Goal: Task Accomplishment & Management: Manage account settings

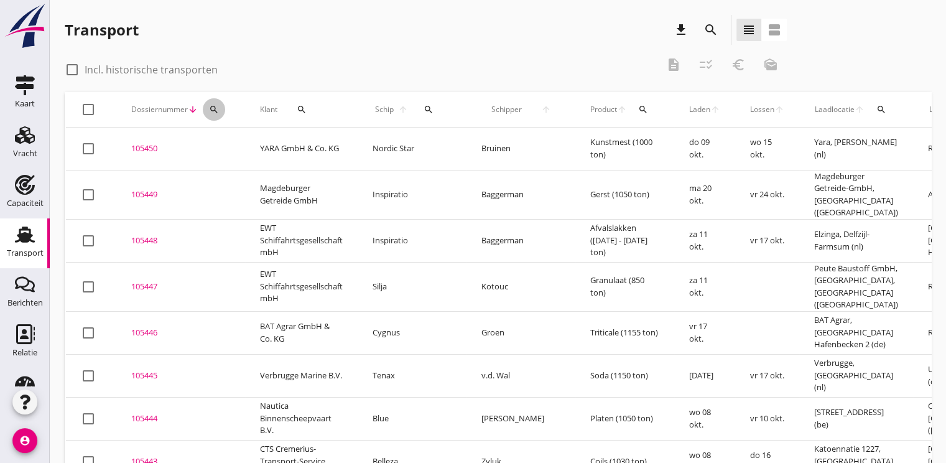
click at [212, 114] on button "search" at bounding box center [214, 109] width 22 height 22
click at [249, 145] on input "Zoeken op dossiernummer..." at bounding box center [271, 146] width 129 height 20
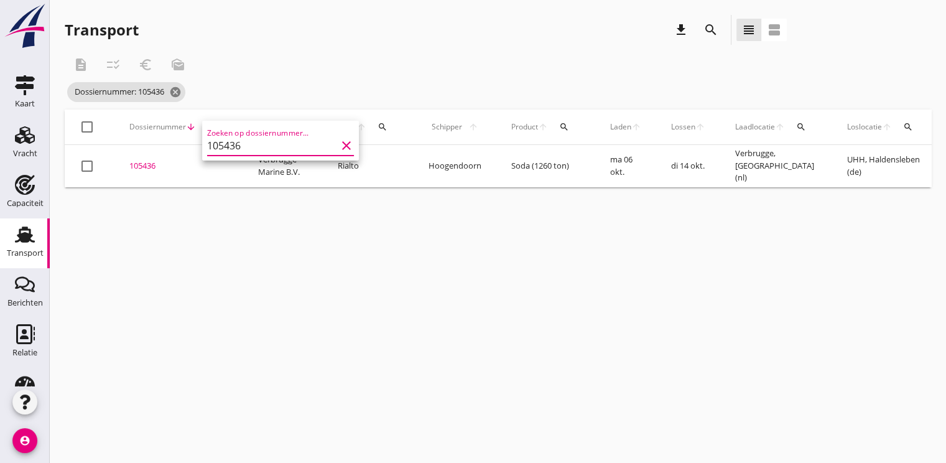
scroll to position [0, 301]
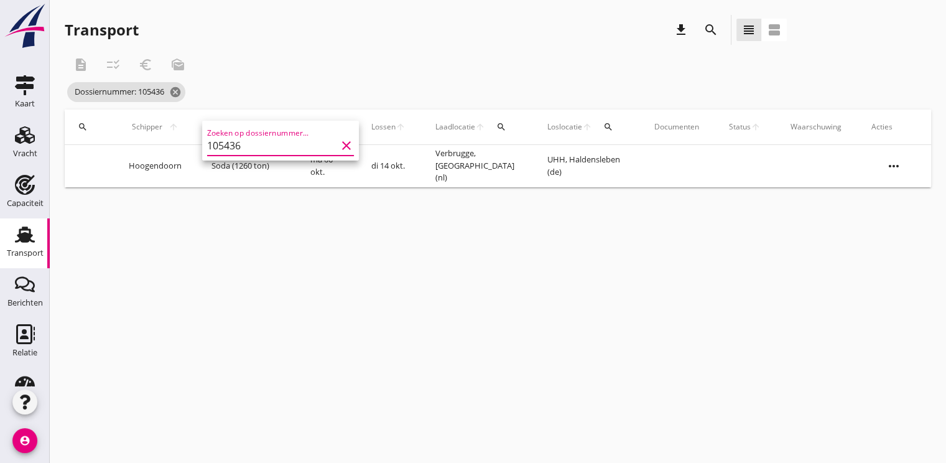
type input "105436"
click at [898, 159] on icon "more_horiz" at bounding box center [893, 166] width 35 height 35
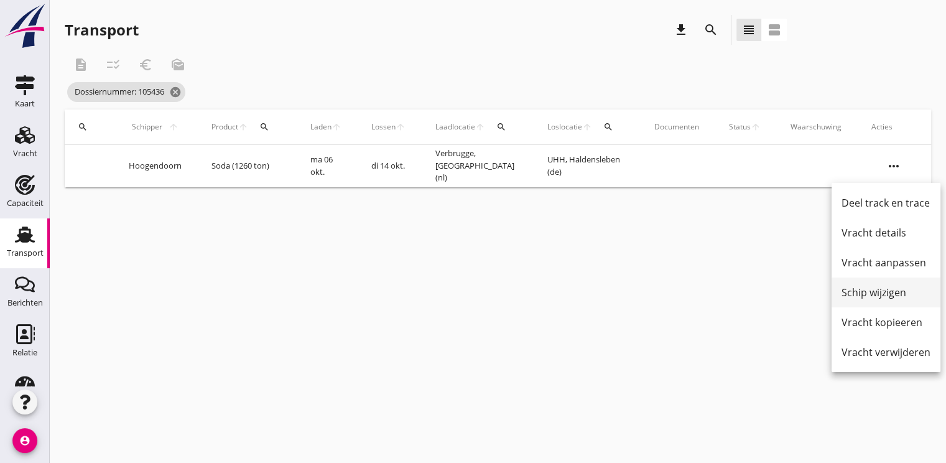
click at [877, 299] on div "Schip wijzigen" at bounding box center [885, 292] width 89 height 15
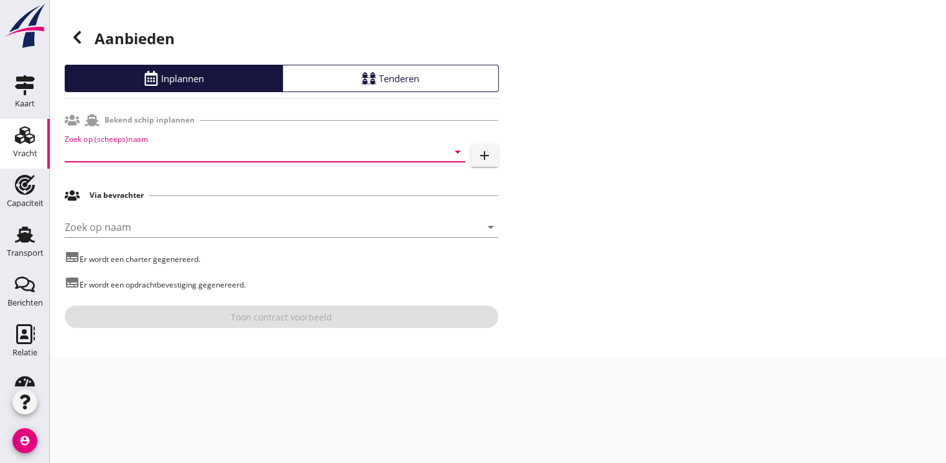
click at [158, 144] on input "Zoek op (scheeps)naam" at bounding box center [248, 152] width 366 height 20
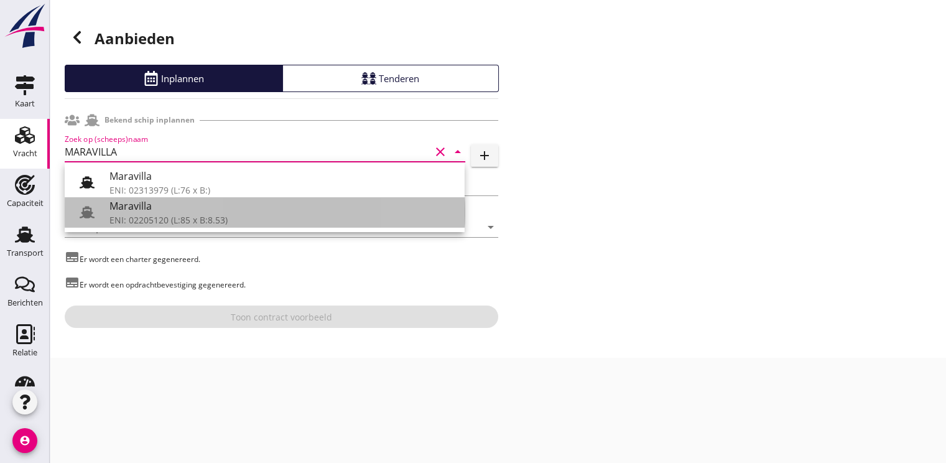
click at [142, 216] on div "ENI: 02205120 (L:85 x B:8.53)" at bounding box center [281, 219] width 345 height 13
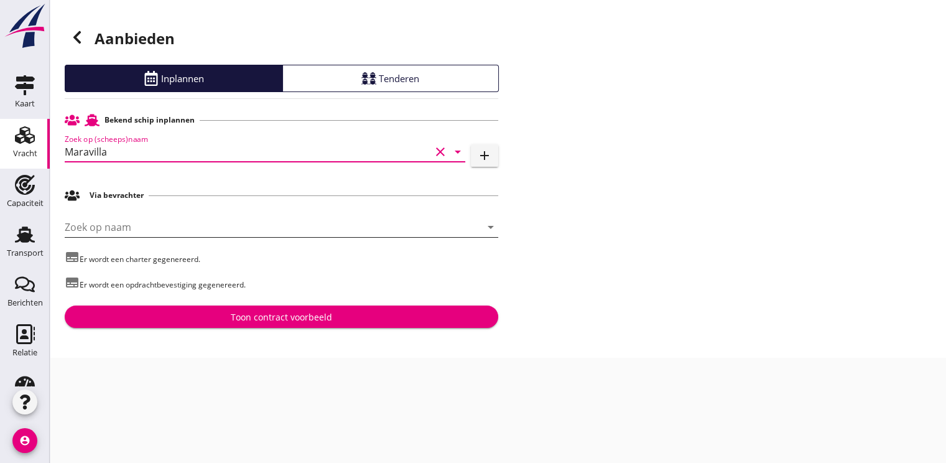
type input "Maravilla"
click at [117, 225] on input "Zoek op naam" at bounding box center [264, 227] width 399 height 20
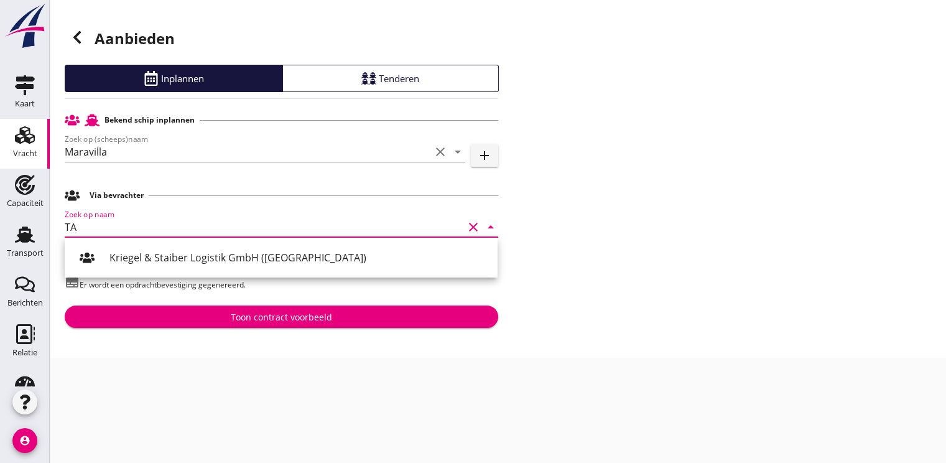
type input "T"
click at [146, 256] on div "Rialto Bevrachtingen B.V. ([GEOGRAPHIC_DATA])" at bounding box center [298, 257] width 378 height 15
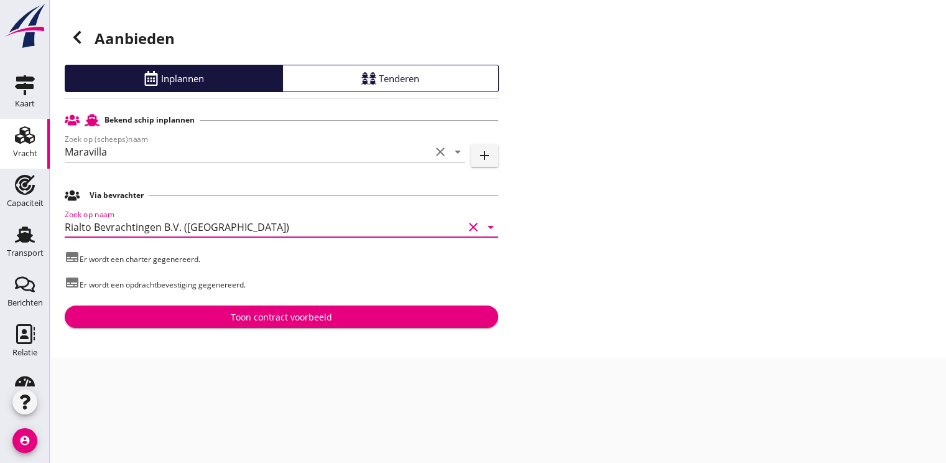
type input "Rialto Bevrachtingen B.V. ([GEOGRAPHIC_DATA])"
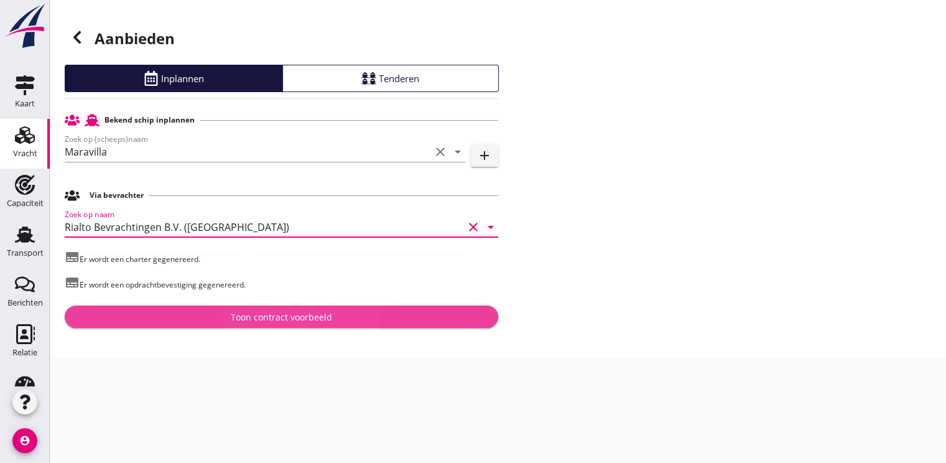
click at [272, 318] on div "Toon contract voorbeeld" at bounding box center [281, 316] width 101 height 13
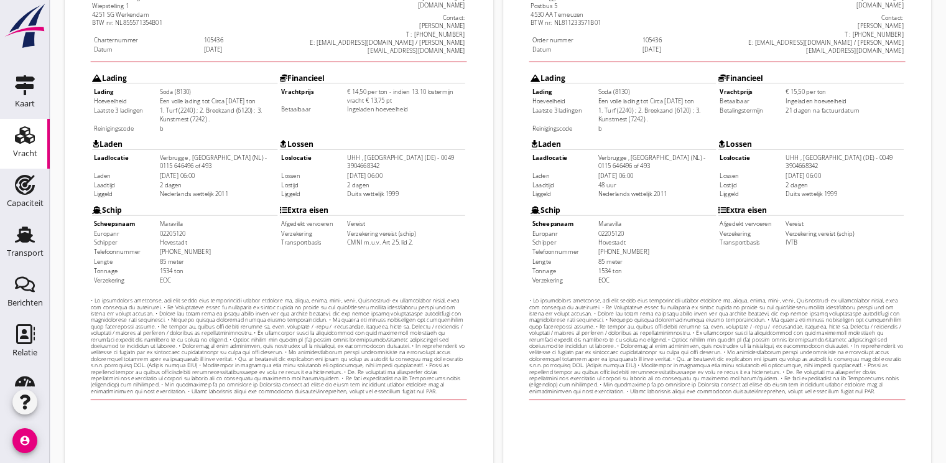
scroll to position [365, 0]
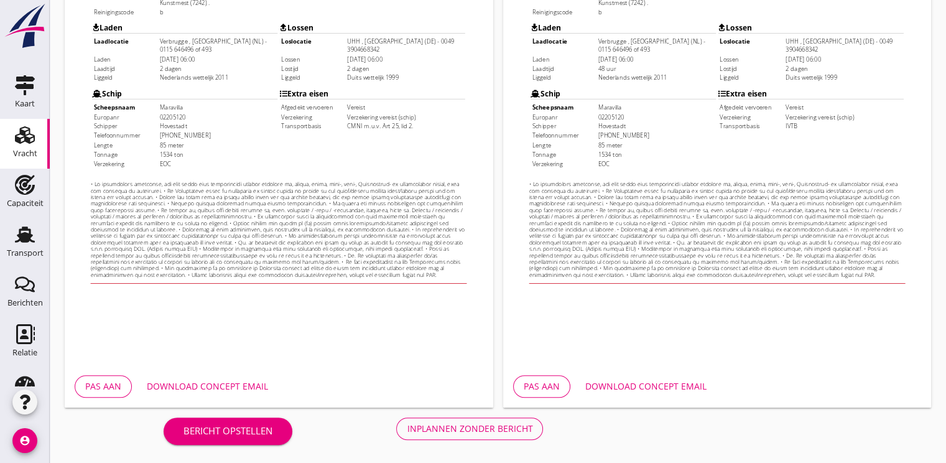
click at [109, 387] on div "Pas aan" at bounding box center [103, 385] width 36 height 13
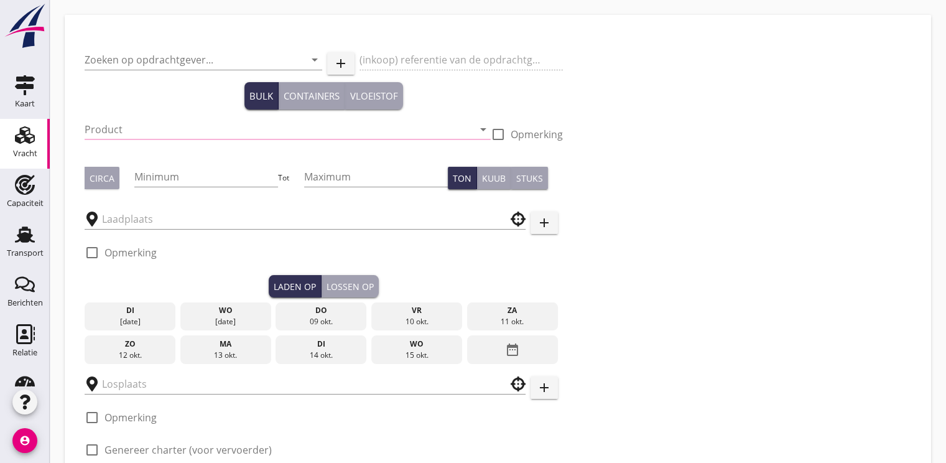
type input "Verbrugge Marine B.V."
type input "Soda (8130)"
type input "1260"
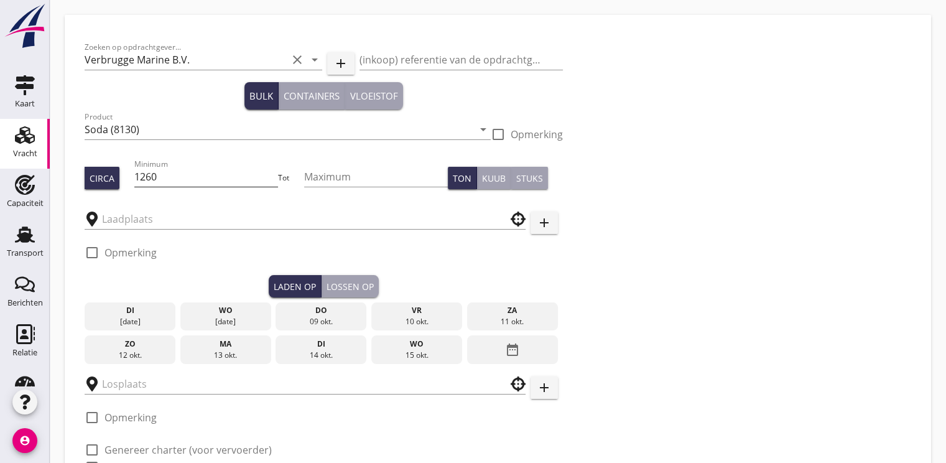
type input "Verbrugge"
type input "UHH"
checkbox input "true"
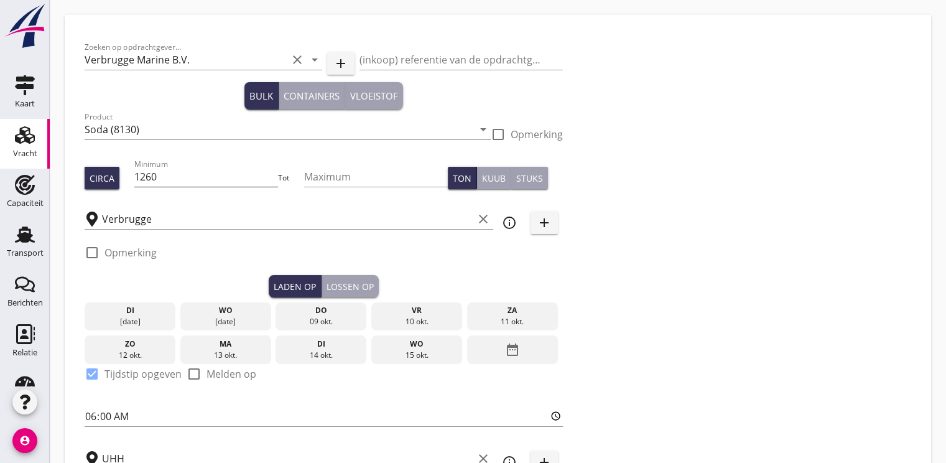
type input "14.5"
type textarea "indien 13.10 lostermijn vracht € 13,75 pt"
checkbox input "false"
radio input "false"
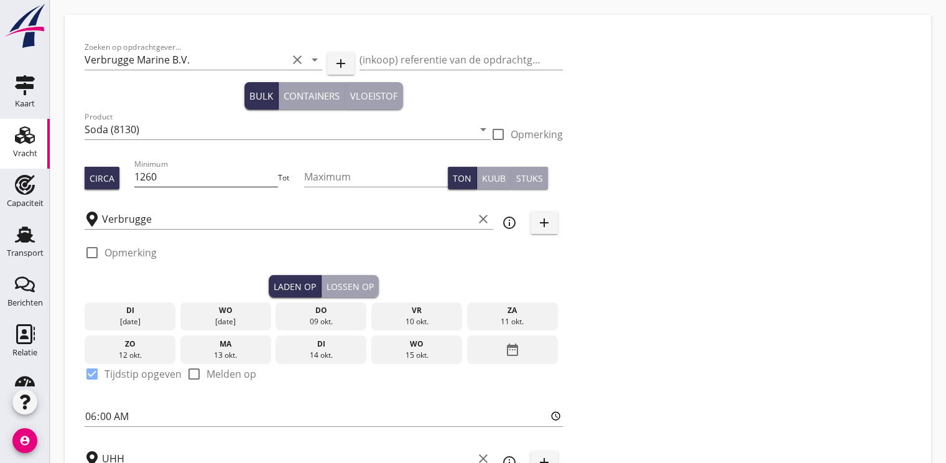
radio input "false"
checkbox input "true"
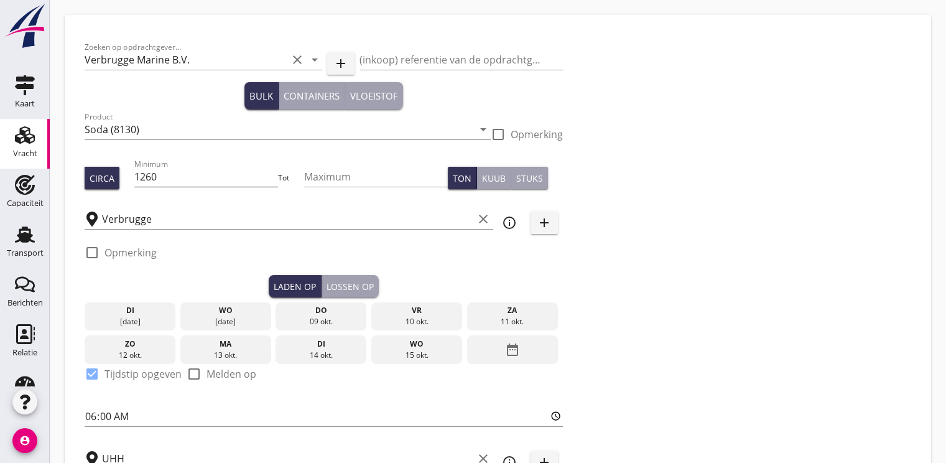
checkbox input "true"
type input "2"
type input "15.5"
checkbox input "false"
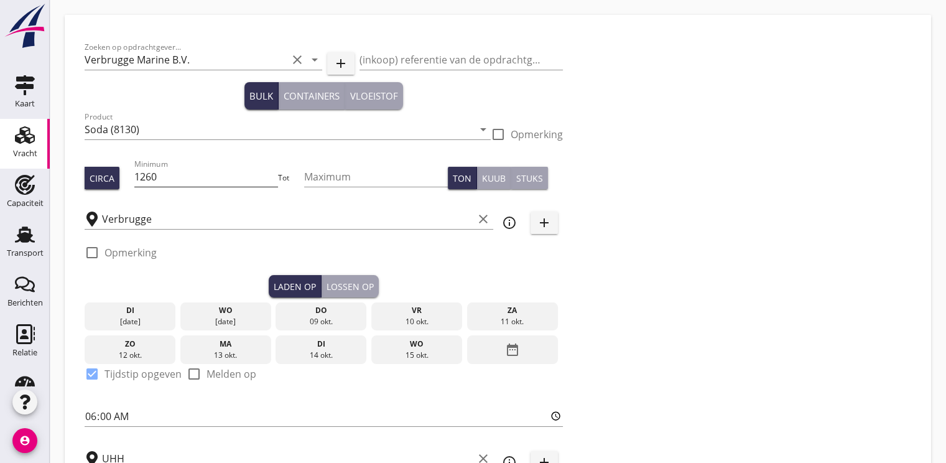
radio input "false"
checkbox input "true"
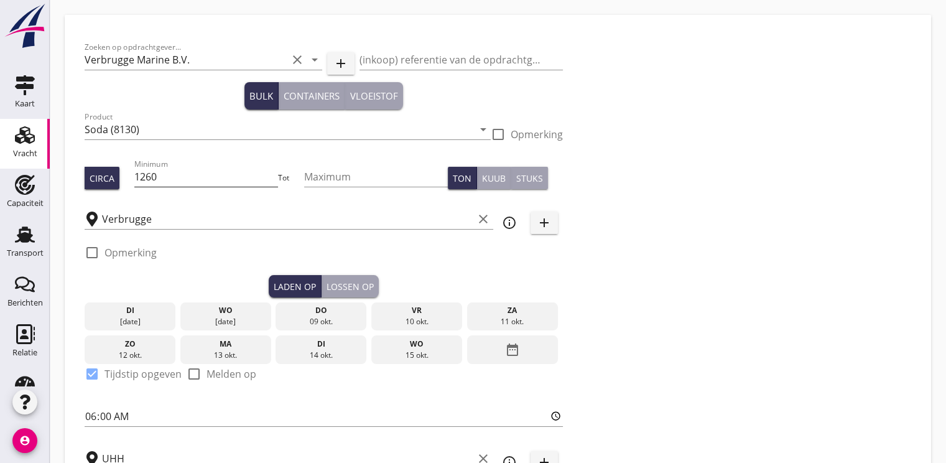
checkbox input "true"
type input "48"
type input "2"
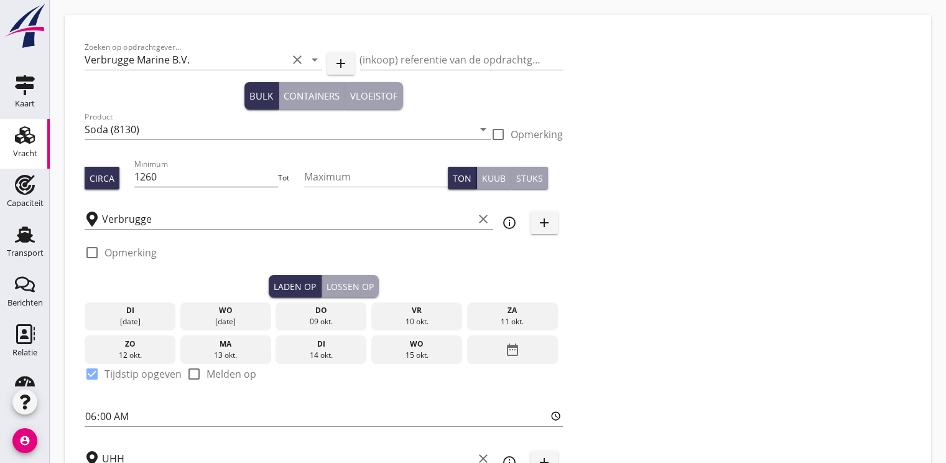
type input "21"
click at [190, 177] on input "1260" at bounding box center [206, 177] width 144 height 20
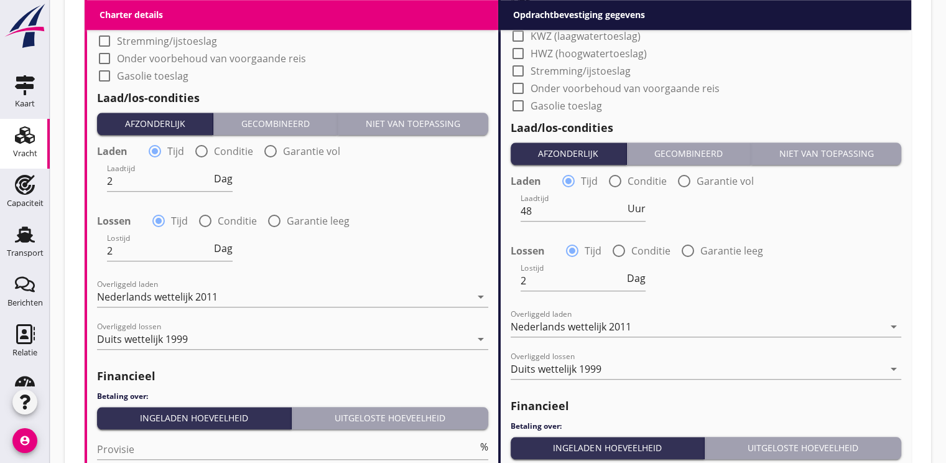
scroll to position [1470, 0]
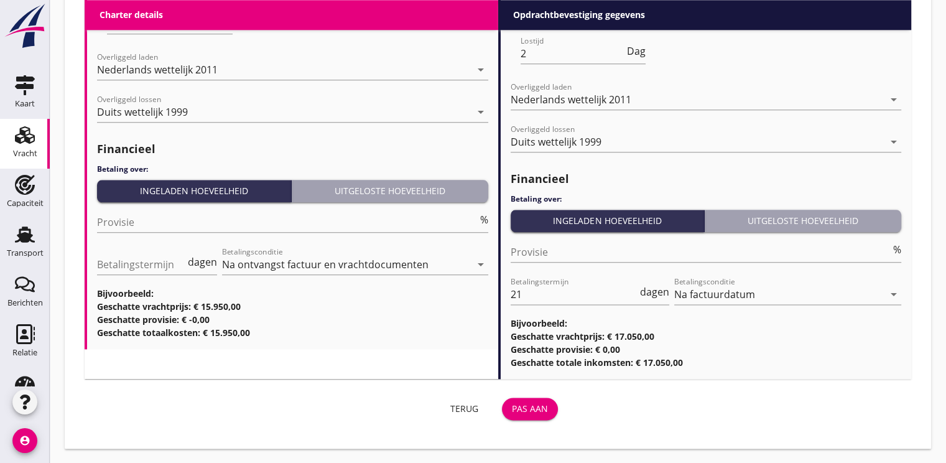
type input "1100"
click at [535, 405] on div "Pas aan" at bounding box center [530, 408] width 36 height 13
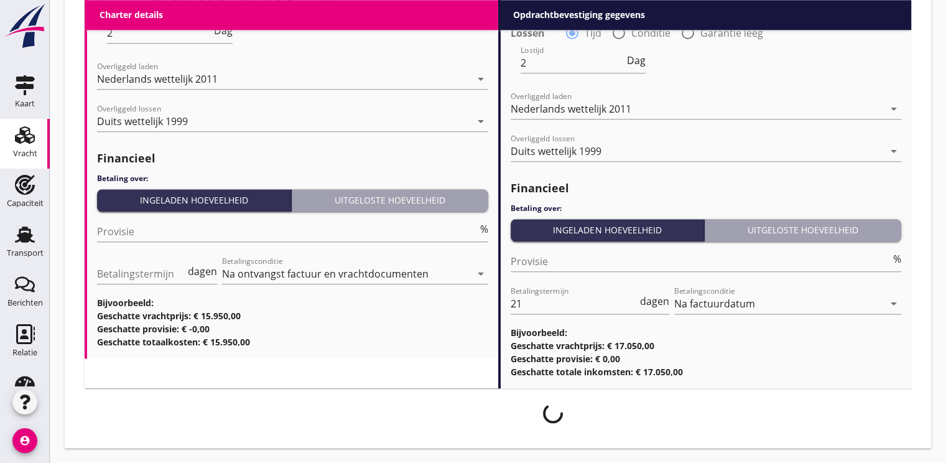
scroll to position [1460, 0]
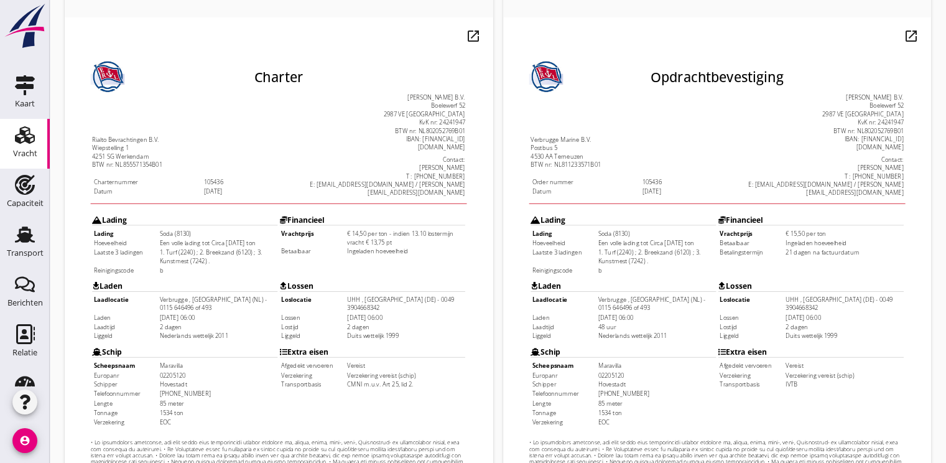
scroll to position [365, 0]
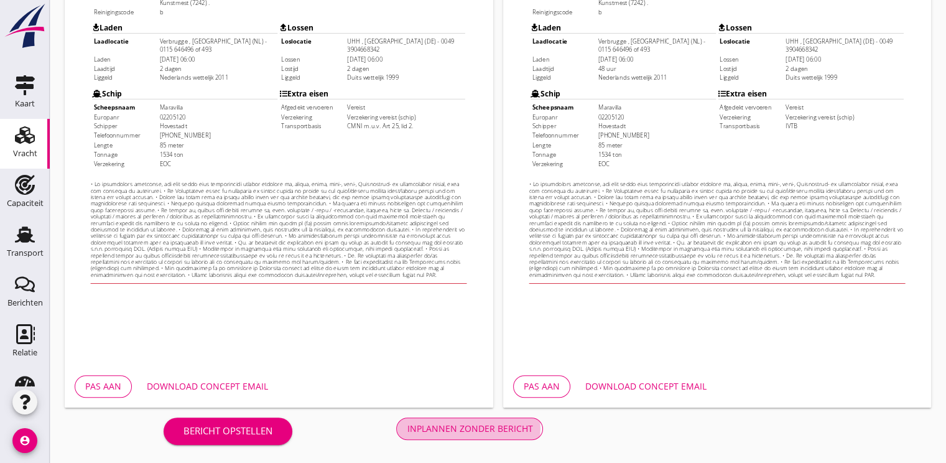
click at [492, 435] on button "Inplannen zonder bericht" at bounding box center [469, 428] width 147 height 22
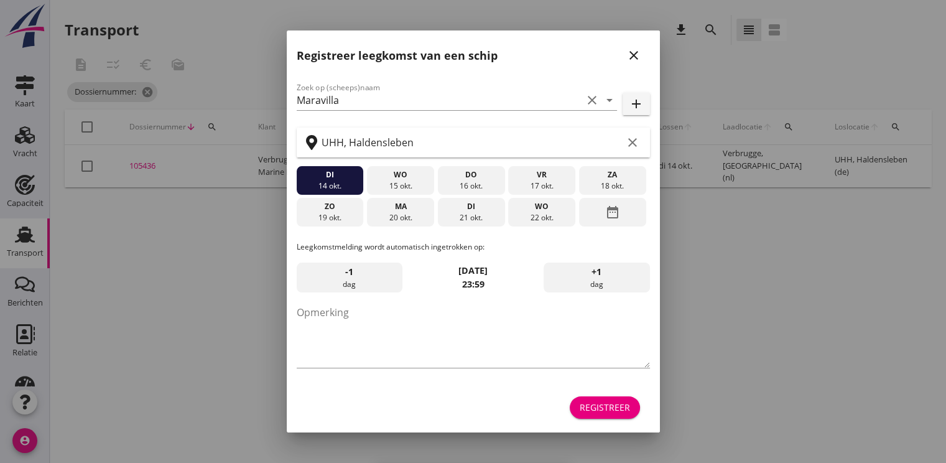
click at [592, 391] on form "Zoek op (scheeps)naam Maravilla clear arrow_drop_down add UHH, Haldensleben cle…" at bounding box center [473, 250] width 353 height 341
click at [594, 402] on div "Registreer" at bounding box center [604, 406] width 50 height 13
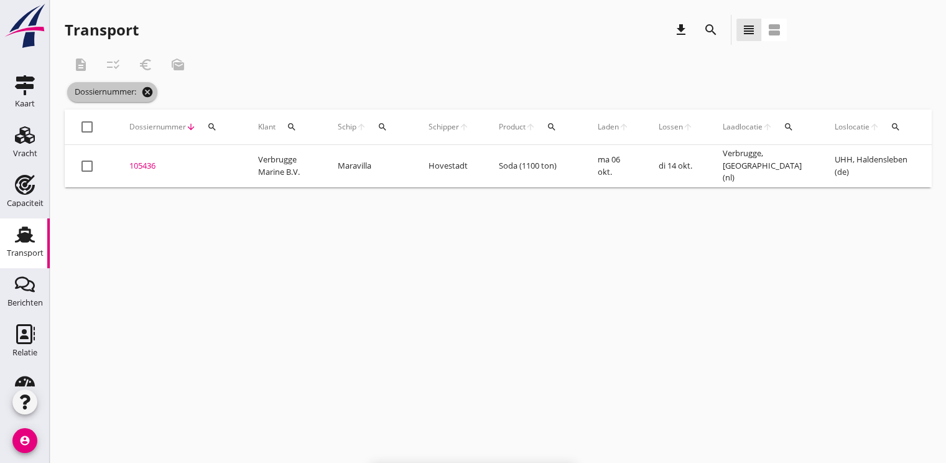
click at [150, 92] on icon "cancel" at bounding box center [147, 92] width 12 height 12
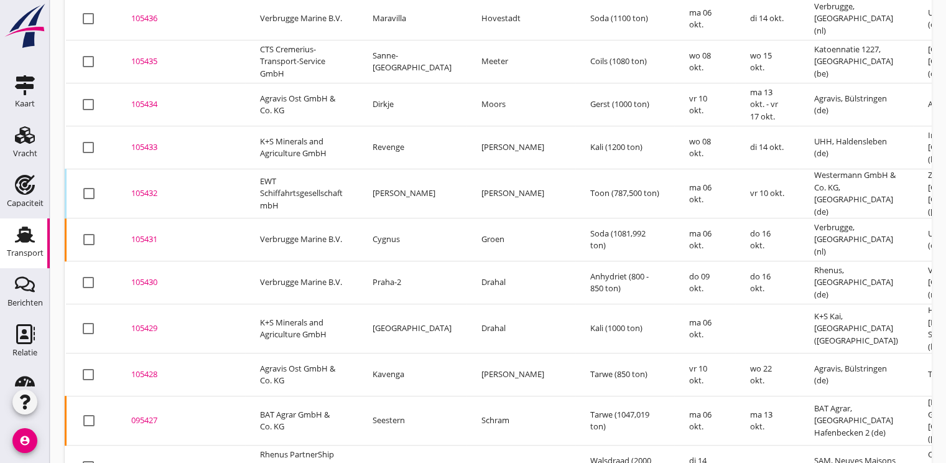
scroll to position [785, 0]
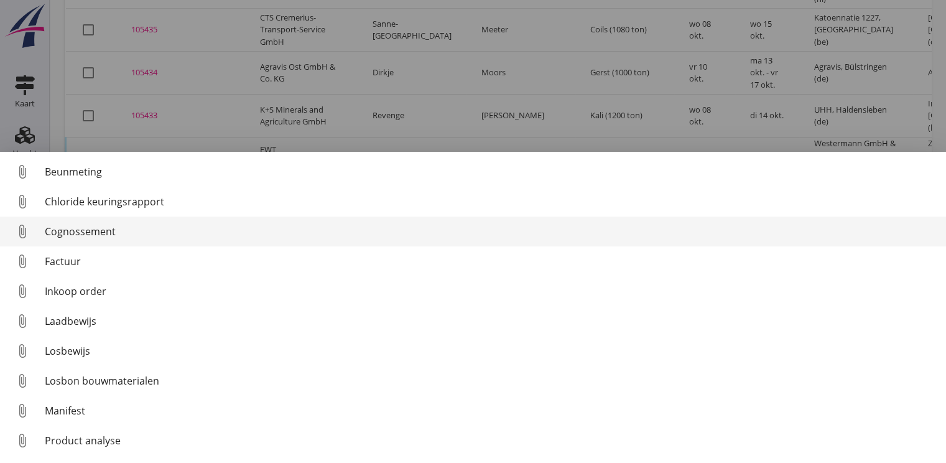
click at [103, 229] on div "Cognossement" at bounding box center [490, 231] width 891 height 15
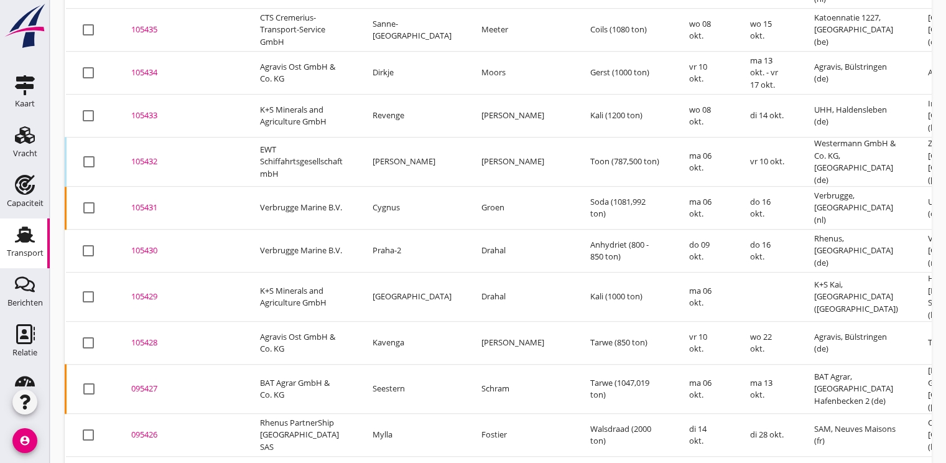
click at [149, 290] on div "105429" at bounding box center [180, 296] width 99 height 12
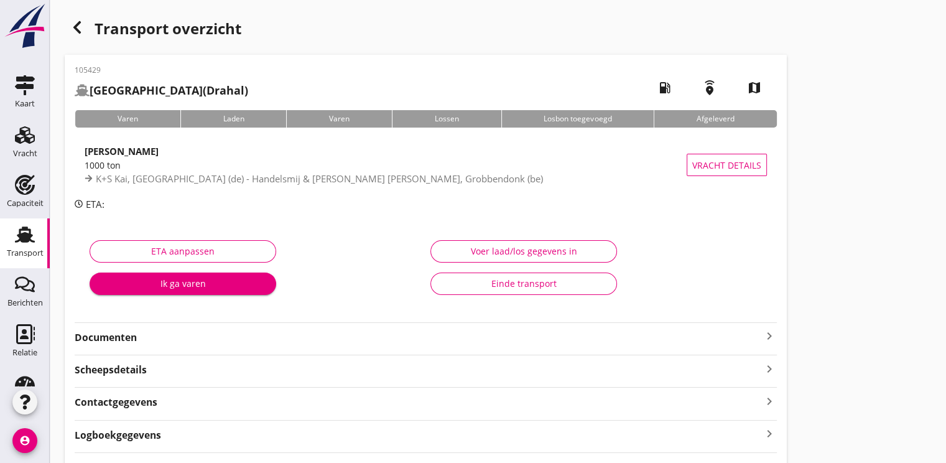
click at [185, 278] on div "Ik ga varen" at bounding box center [182, 283] width 167 height 13
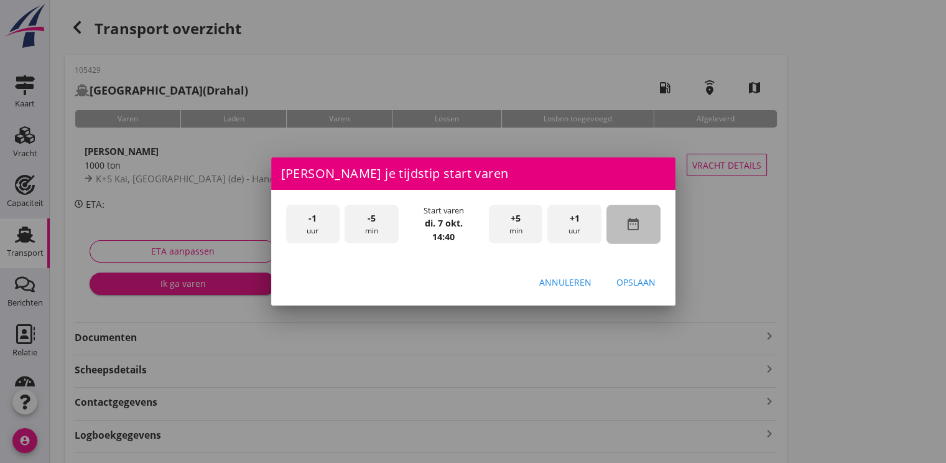
click at [635, 224] on icon "date_range" at bounding box center [632, 223] width 15 height 15
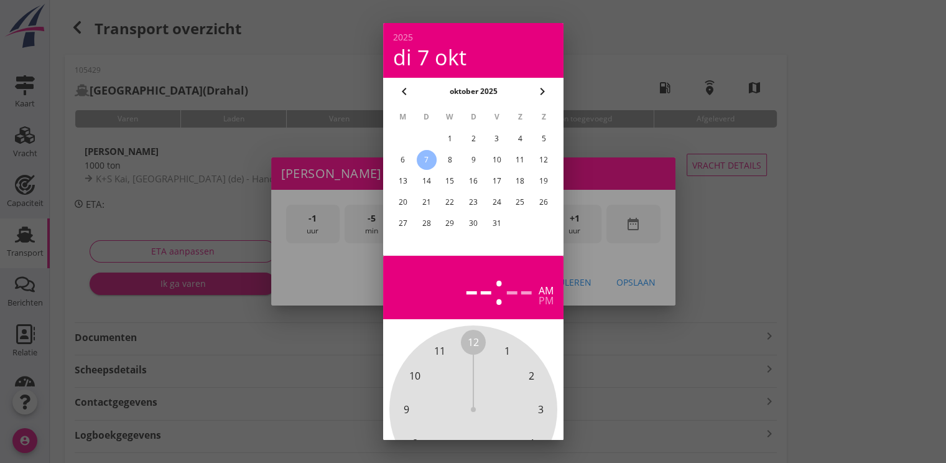
click at [538, 138] on div "5" at bounding box center [543, 139] width 20 height 20
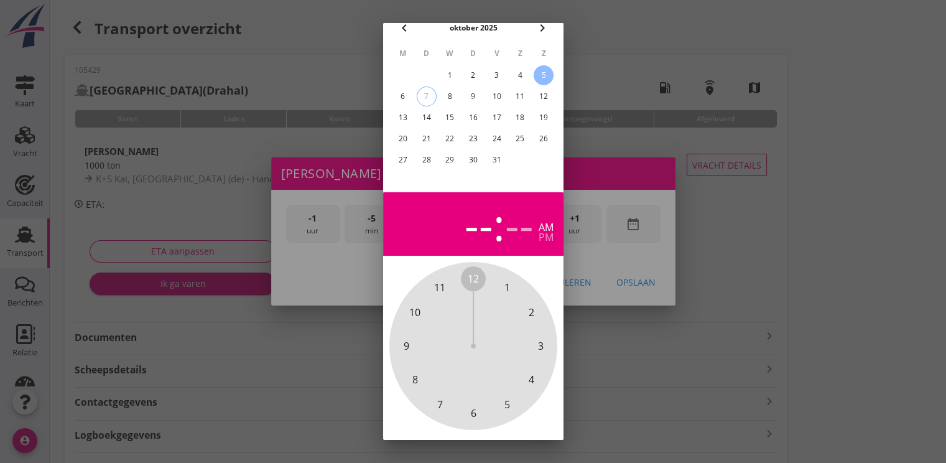
scroll to position [111, 0]
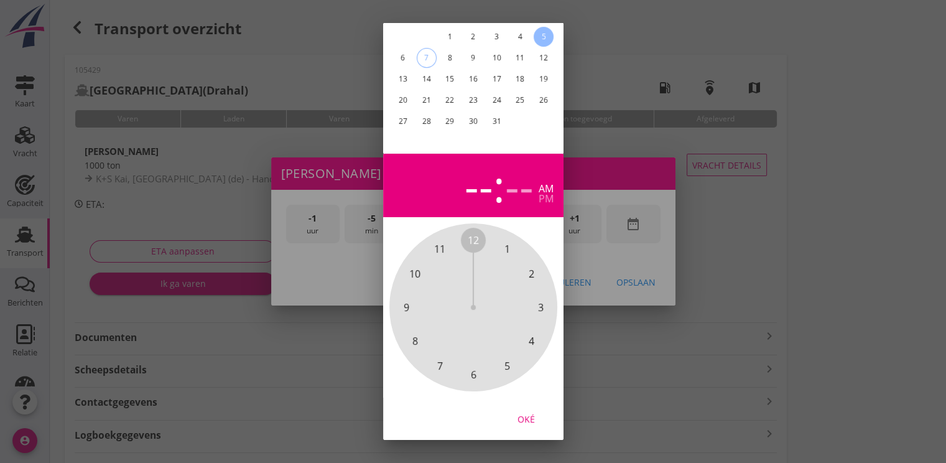
drag, startPoint x: 523, startPoint y: 405, endPoint x: 525, endPoint y: 382, distance: 23.7
click at [523, 412] on div "Oké" at bounding box center [526, 418] width 35 height 13
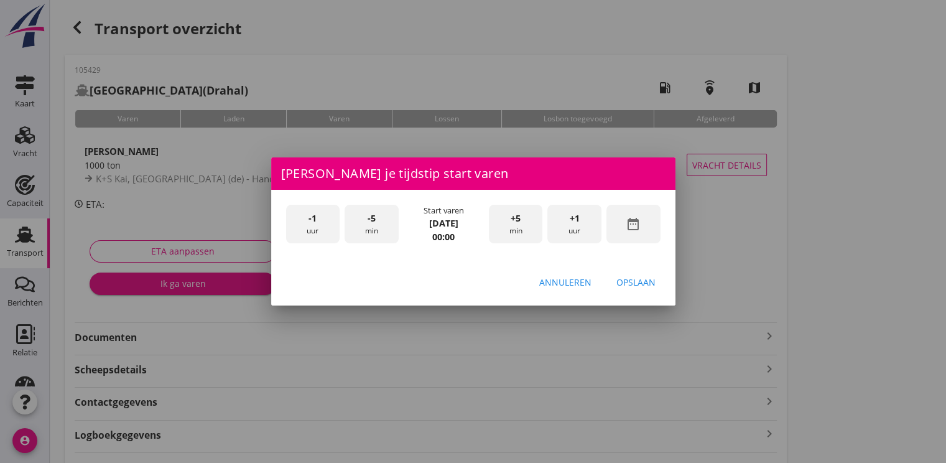
click at [578, 217] on span "+1" at bounding box center [574, 218] width 10 height 14
click at [578, 216] on span "+1" at bounding box center [574, 218] width 10 height 14
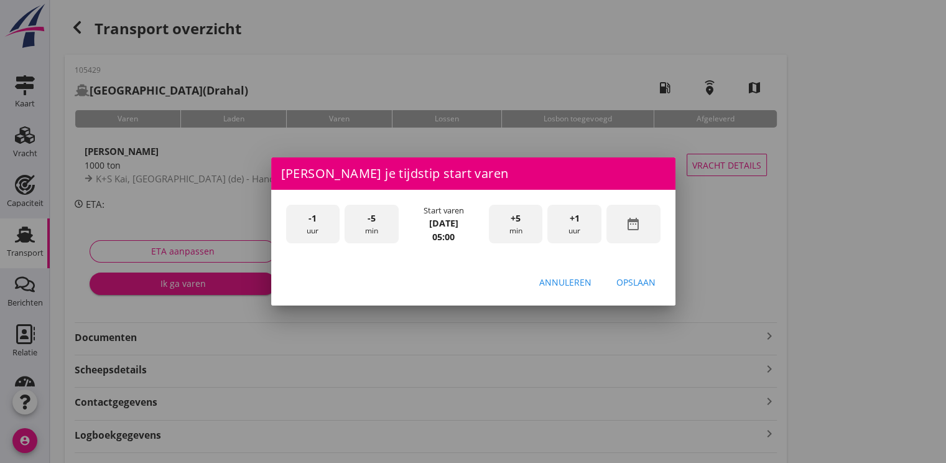
click at [578, 216] on span "+1" at bounding box center [574, 218] width 10 height 14
click at [645, 287] on div "Opslaan" at bounding box center [635, 281] width 39 height 13
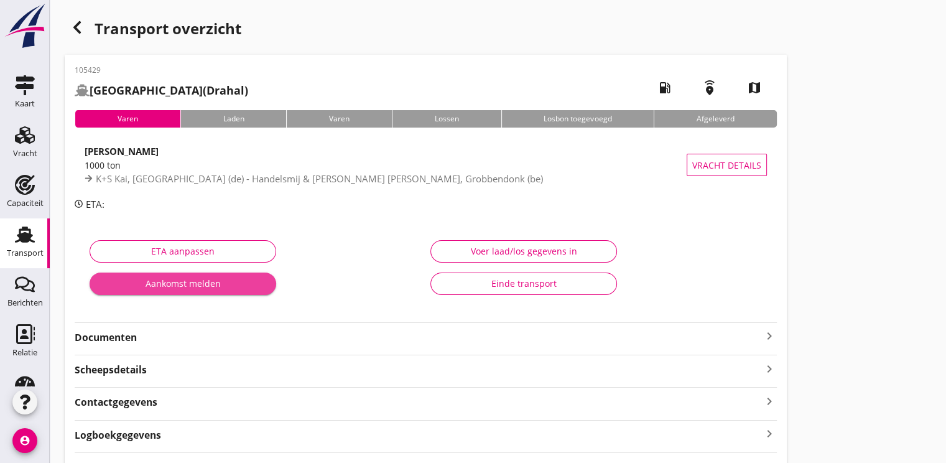
click at [192, 288] on div "Aankomst melden" at bounding box center [182, 283] width 167 height 13
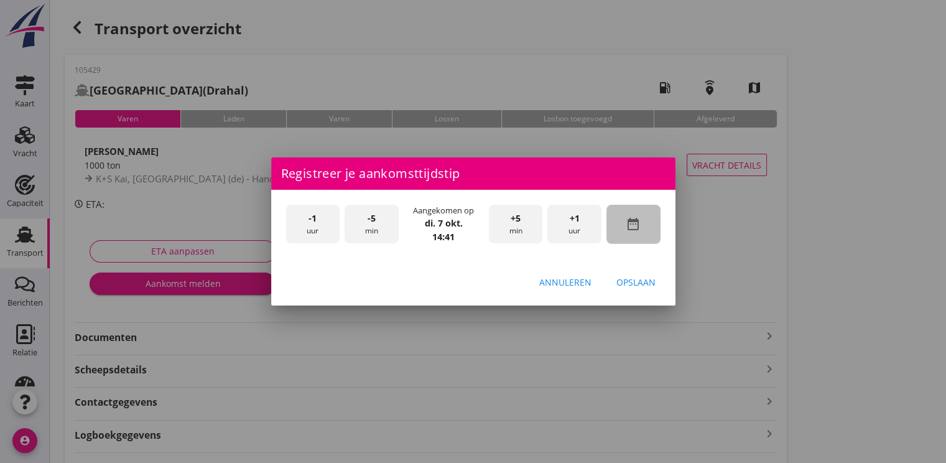
click at [627, 226] on icon "date_range" at bounding box center [632, 223] width 15 height 15
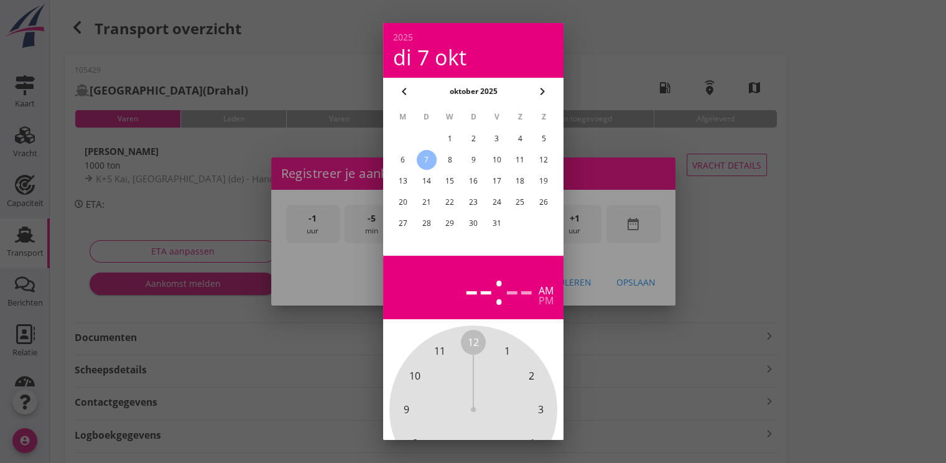
click at [546, 136] on div "5" at bounding box center [543, 139] width 20 height 20
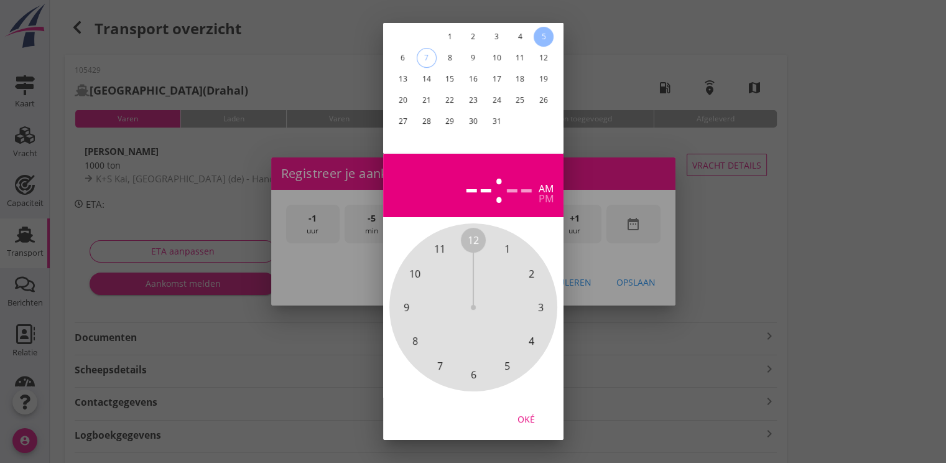
click at [530, 412] on div "Oké" at bounding box center [526, 418] width 35 height 13
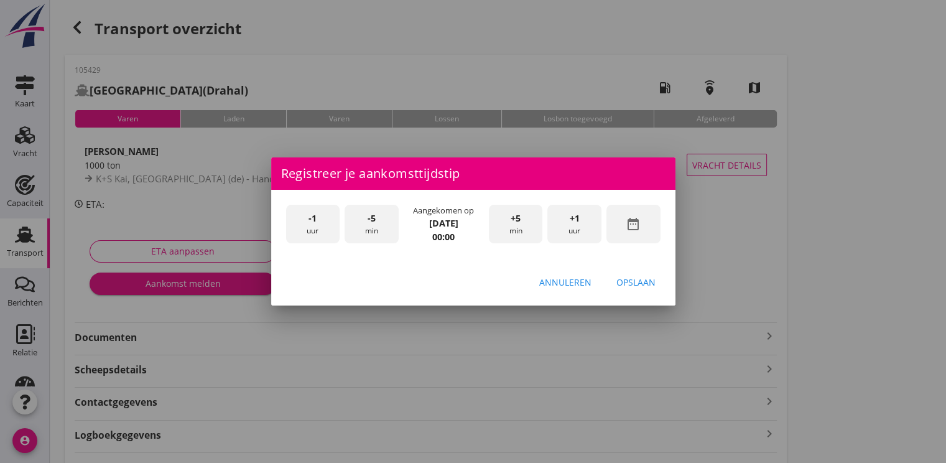
click at [579, 226] on div "+1 uur" at bounding box center [574, 224] width 54 height 39
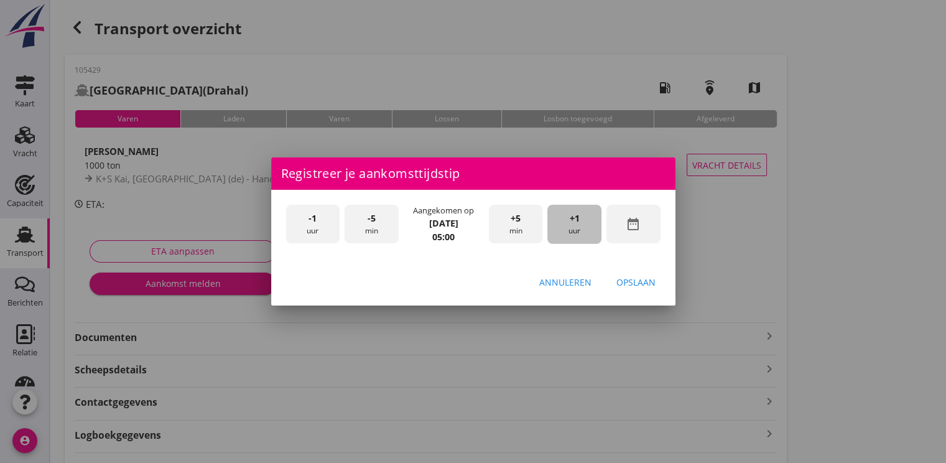
click at [579, 226] on div "+1 uur" at bounding box center [574, 224] width 54 height 39
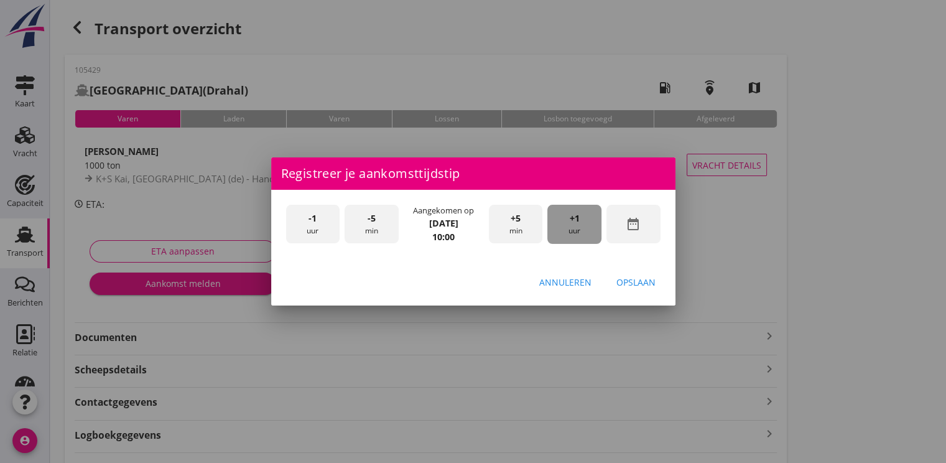
click at [579, 226] on div "+1 uur" at bounding box center [574, 224] width 54 height 39
click at [628, 282] on div "Opslaan" at bounding box center [635, 281] width 39 height 13
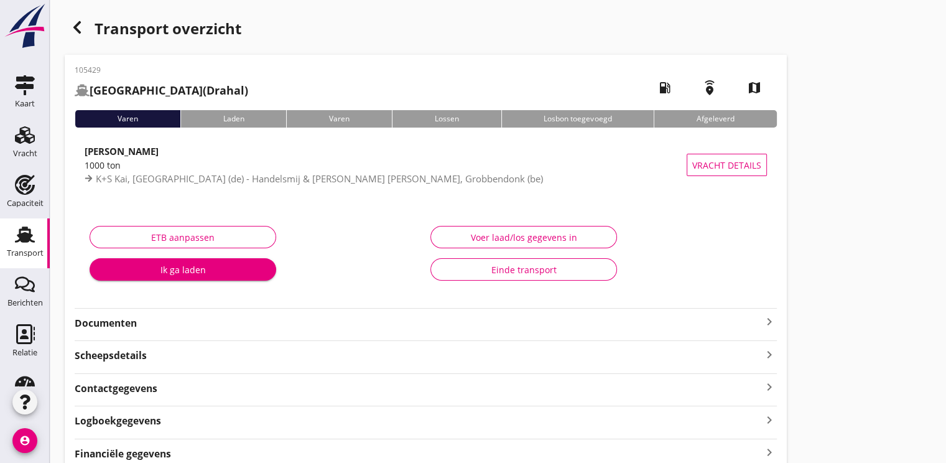
click at [174, 266] on div "Ik ga laden" at bounding box center [182, 269] width 167 height 13
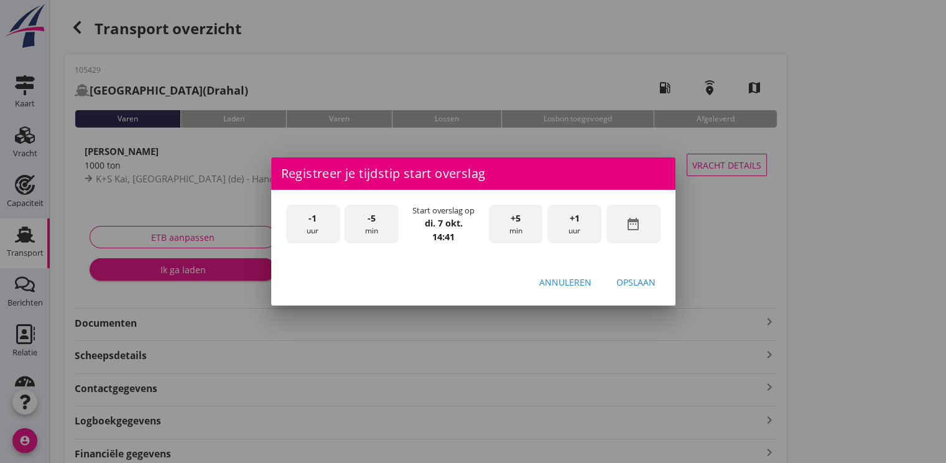
click at [640, 226] on icon "date_range" at bounding box center [632, 223] width 15 height 15
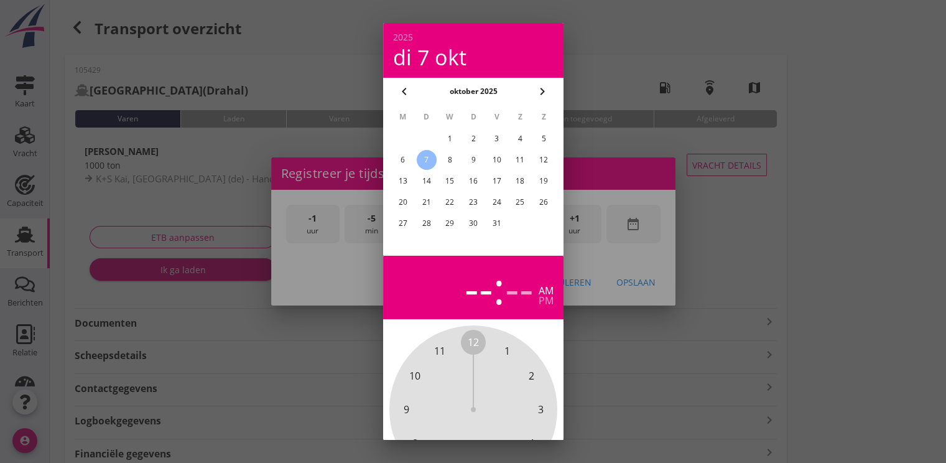
click at [402, 159] on div "6" at bounding box center [402, 160] width 20 height 20
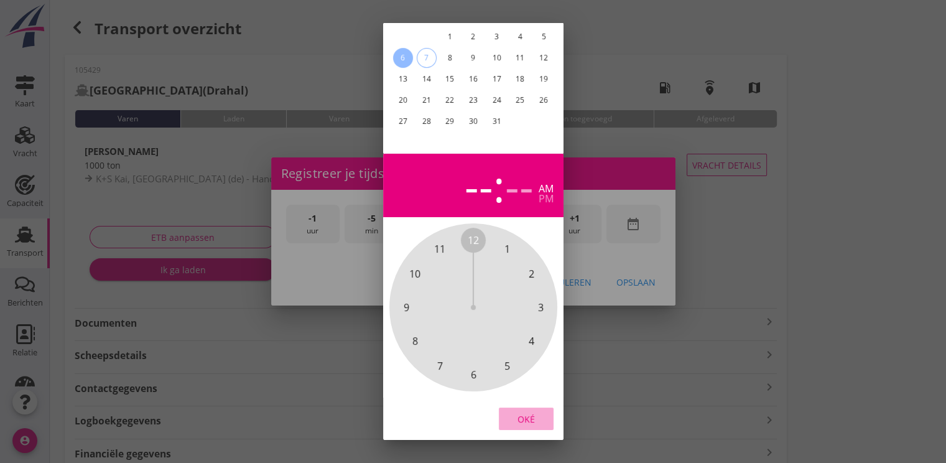
drag, startPoint x: 537, startPoint y: 413, endPoint x: 545, endPoint y: 321, distance: 93.0
click at [537, 413] on div "Oké" at bounding box center [526, 418] width 35 height 13
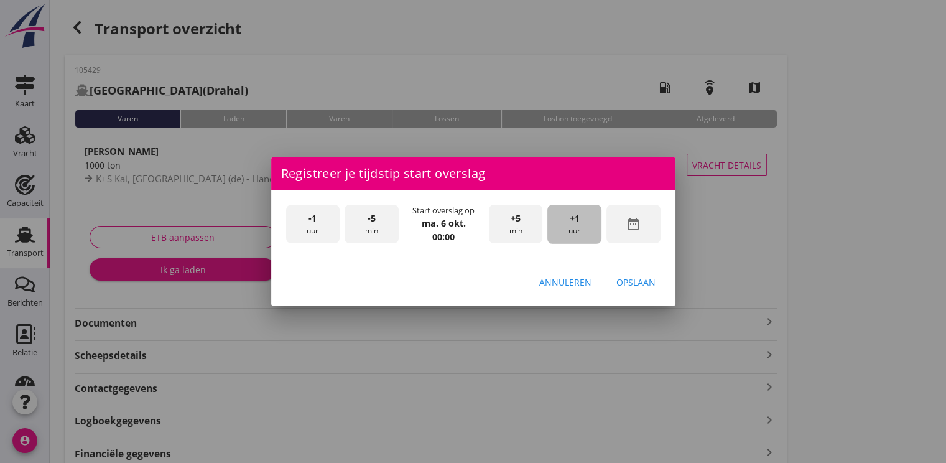
click at [571, 223] on span "+1" at bounding box center [574, 218] width 10 height 14
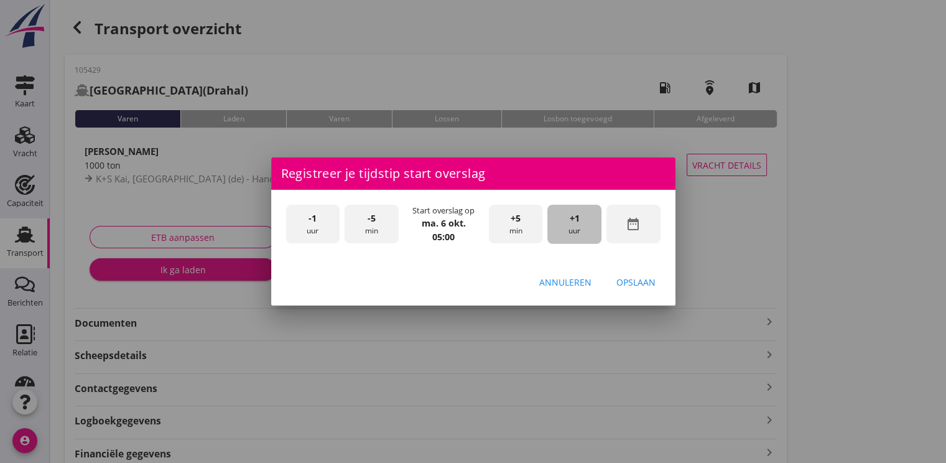
click at [571, 223] on span "+1" at bounding box center [574, 218] width 10 height 14
click at [619, 281] on div "Opslaan" at bounding box center [635, 281] width 39 height 13
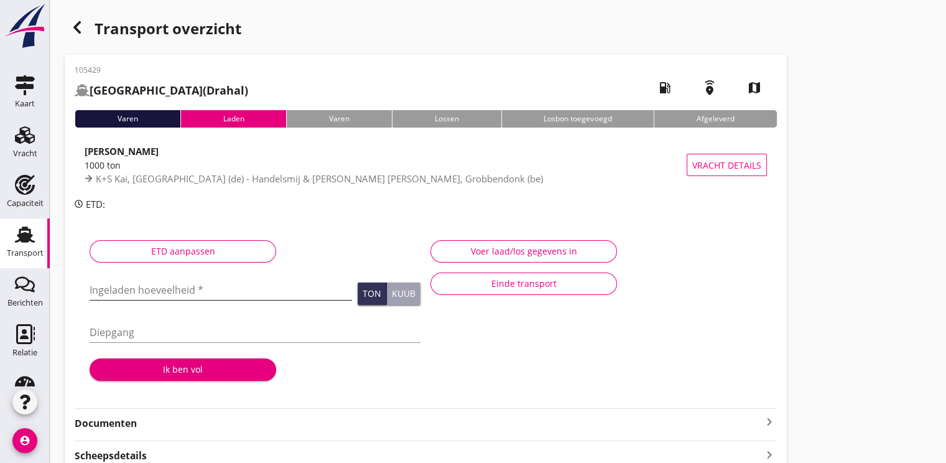
click at [147, 287] on input "Ingeladen hoeveelheid *" at bounding box center [221, 290] width 262 height 20
type input "1000.000"
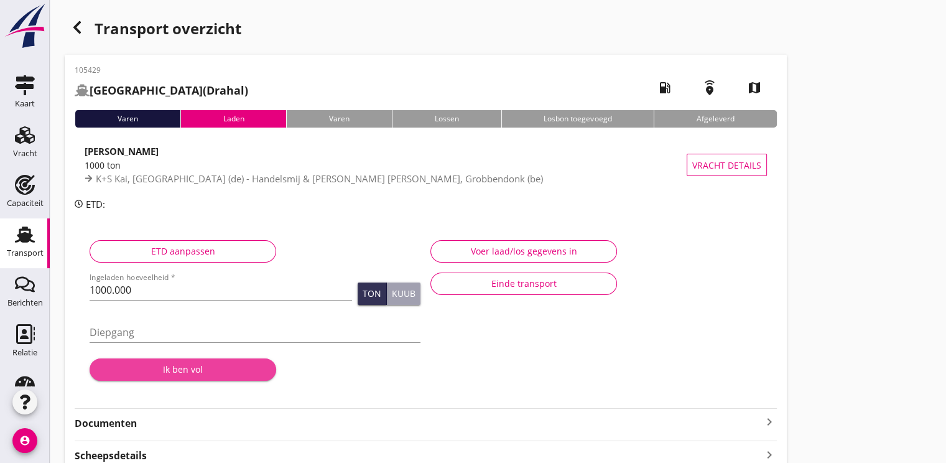
click at [187, 367] on div "Ik ben vol" at bounding box center [182, 368] width 167 height 13
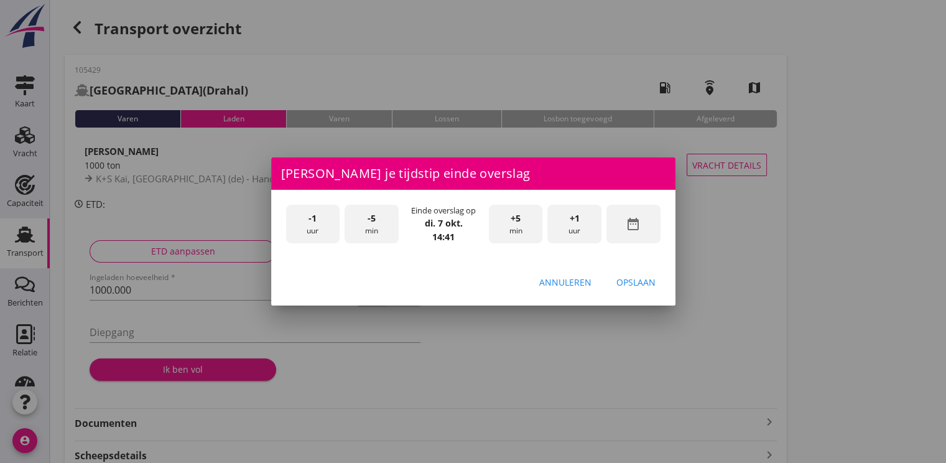
click at [637, 232] on div "date_range" at bounding box center [633, 224] width 54 height 39
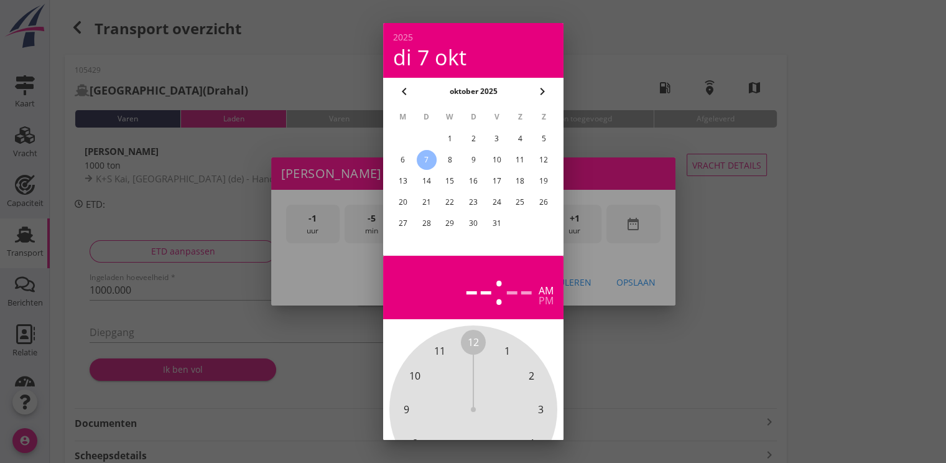
click at [397, 157] on div "6" at bounding box center [402, 160] width 20 height 20
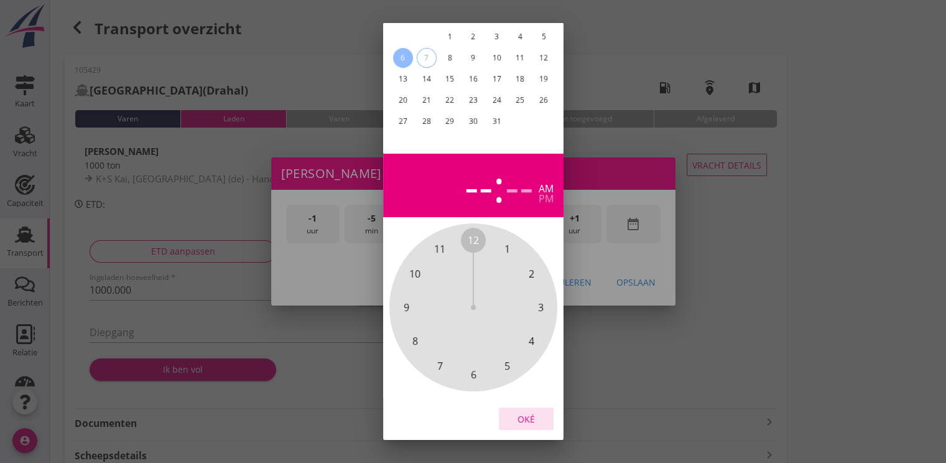
drag, startPoint x: 529, startPoint y: 408, endPoint x: 581, endPoint y: 230, distance: 185.3
click at [531, 407] on button "Oké" at bounding box center [526, 418] width 55 height 22
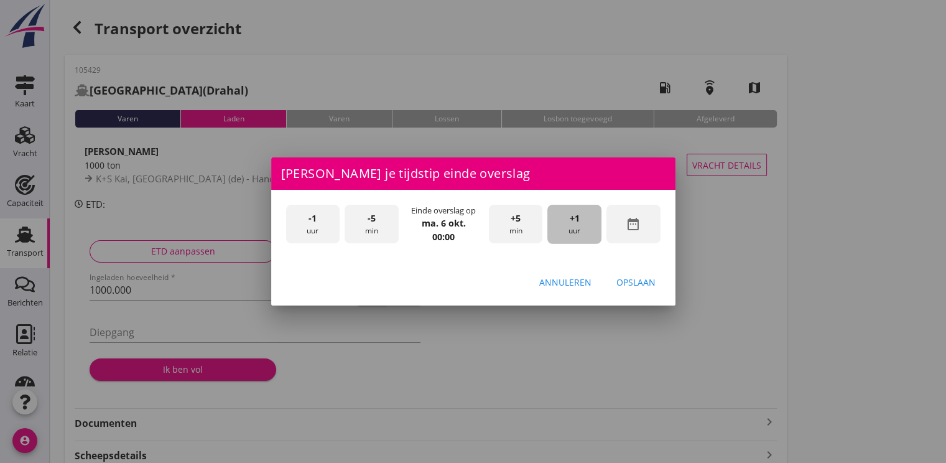
click at [574, 223] on span "+1" at bounding box center [574, 218] width 10 height 14
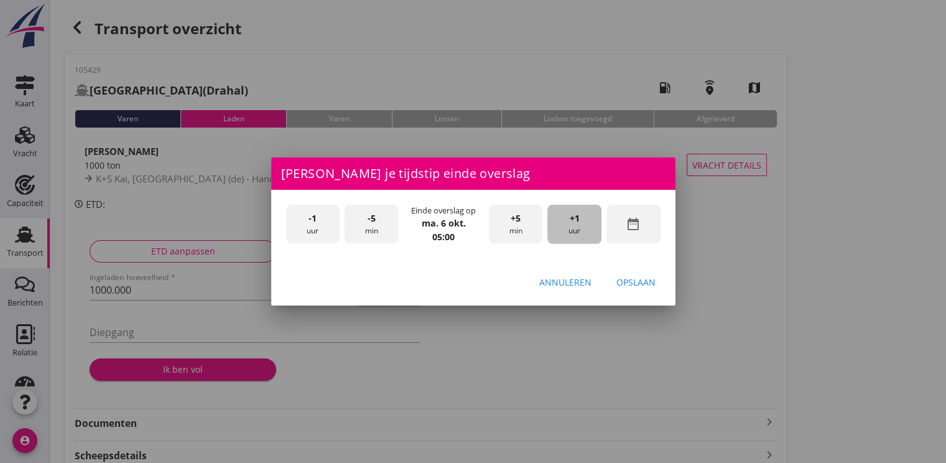
click at [574, 223] on span "+1" at bounding box center [574, 218] width 10 height 14
click at [576, 223] on span "+1" at bounding box center [574, 218] width 10 height 14
click at [577, 223] on span "+1" at bounding box center [574, 218] width 10 height 14
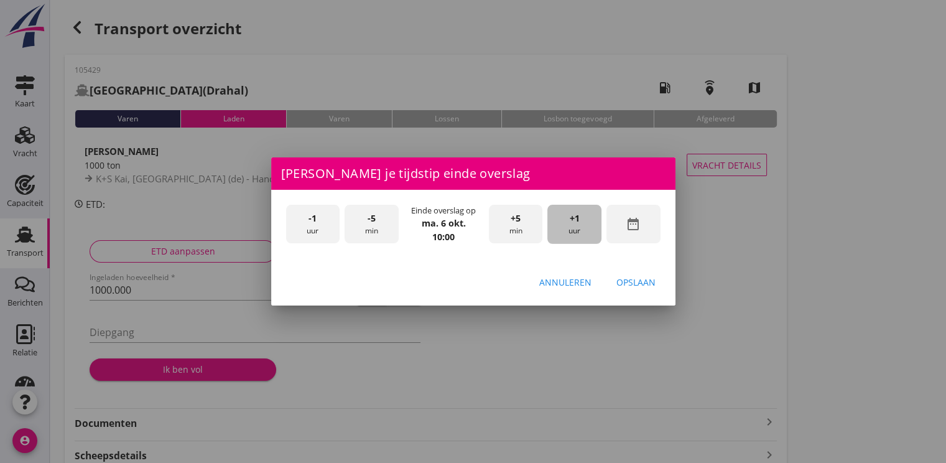
click at [577, 223] on span "+1" at bounding box center [574, 218] width 10 height 14
click at [641, 286] on div "Opslaan" at bounding box center [635, 281] width 39 height 13
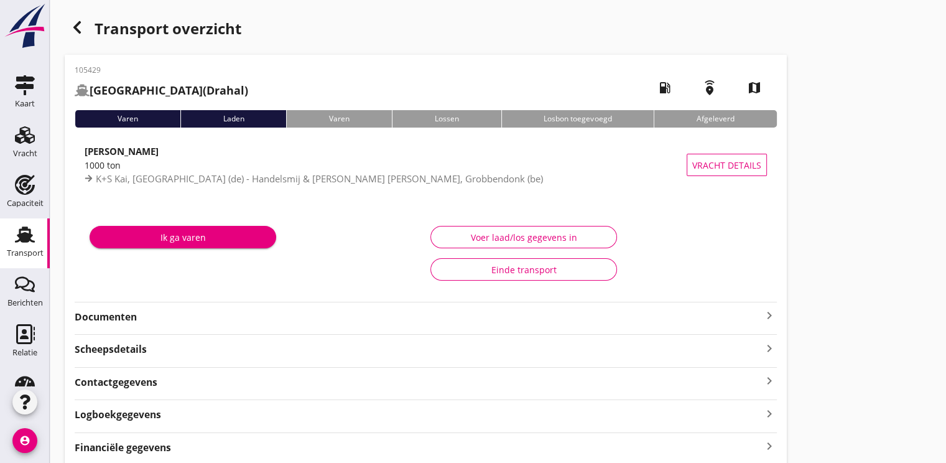
click at [204, 234] on div "Ik ga varen" at bounding box center [182, 237] width 167 height 13
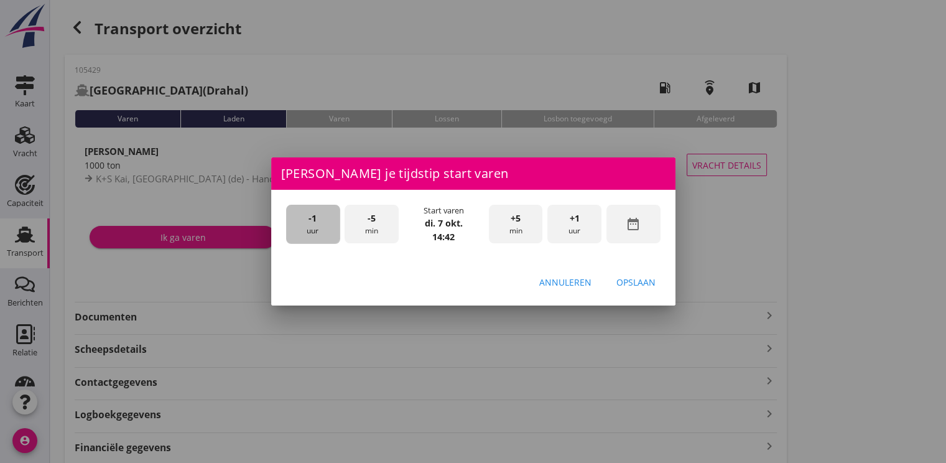
click at [324, 227] on div "-1 uur" at bounding box center [313, 224] width 54 height 39
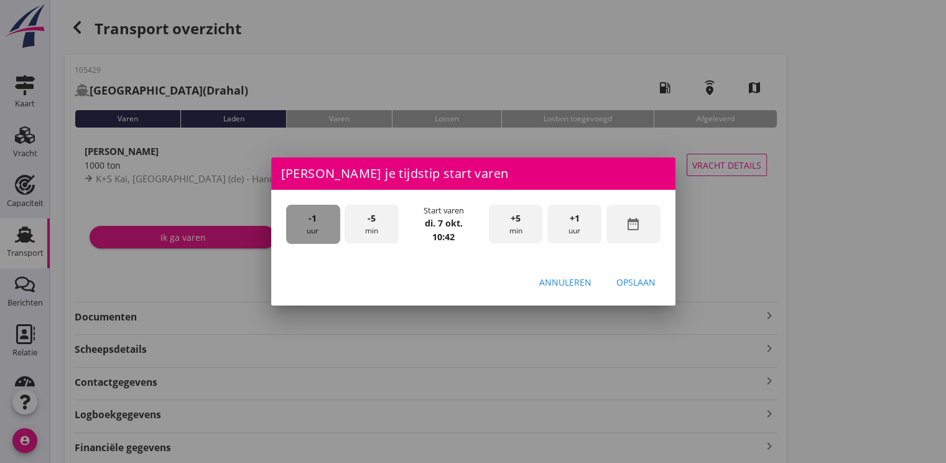
click at [324, 227] on div "-1 uur" at bounding box center [313, 224] width 54 height 39
click at [382, 220] on div "-5 min" at bounding box center [371, 224] width 54 height 39
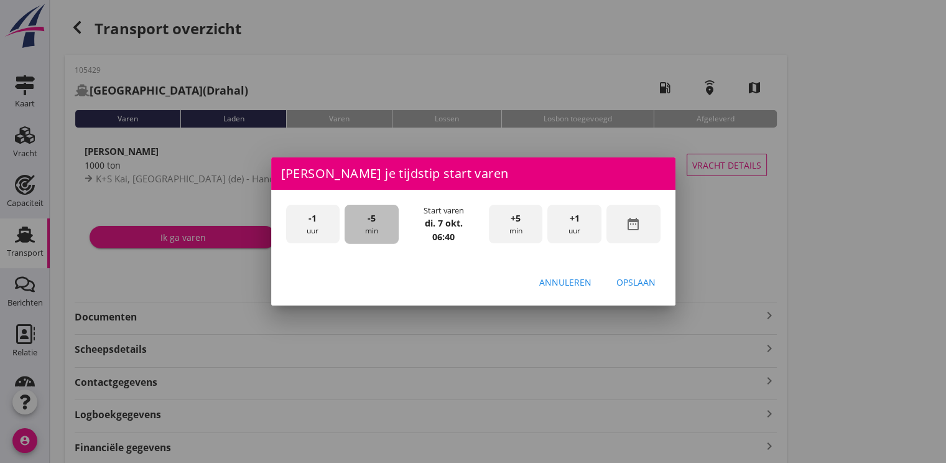
click at [382, 220] on div "-5 min" at bounding box center [371, 224] width 54 height 39
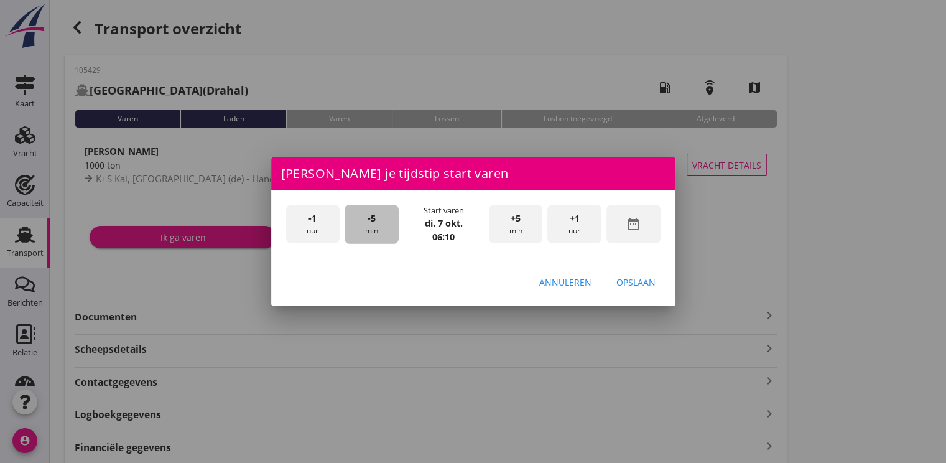
click at [382, 220] on div "-5 min" at bounding box center [371, 224] width 54 height 39
click at [504, 219] on div "+5 min" at bounding box center [516, 224] width 54 height 39
click at [652, 288] on button "Opslaan" at bounding box center [635, 281] width 59 height 22
